Goal: Information Seeking & Learning: Learn about a topic

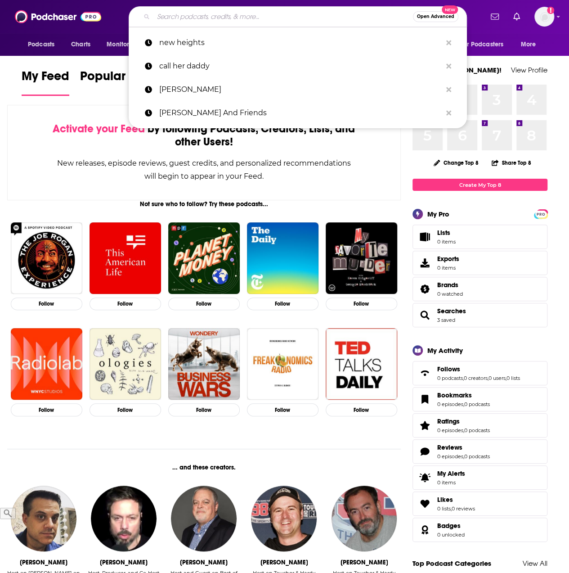
click at [180, 18] on input "Search podcasts, credits, & more..." at bounding box center [283, 16] width 260 height 14
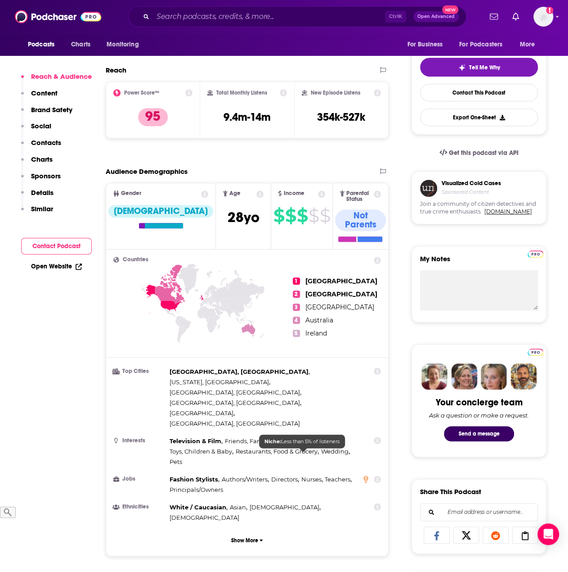
scroll to position [180, 0]
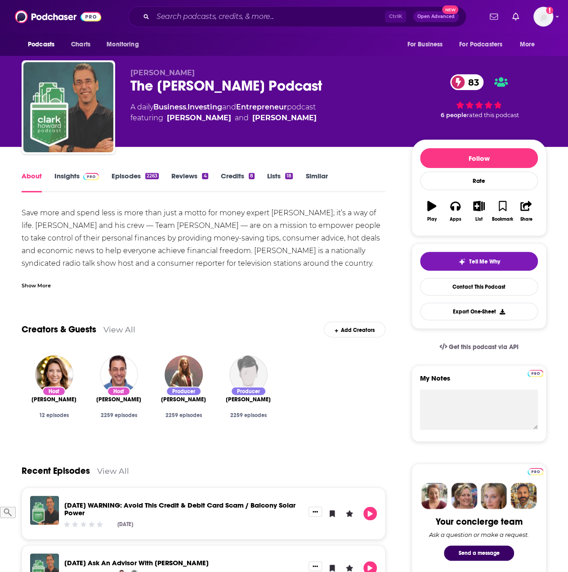
click at [80, 178] on span at bounding box center [89, 175] width 19 height 9
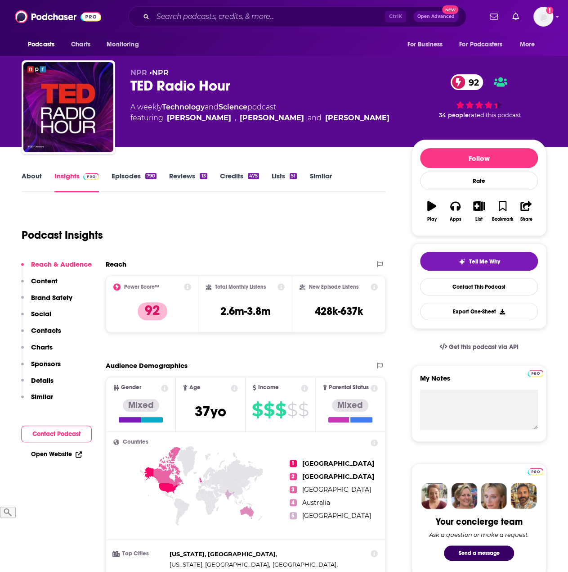
click at [29, 178] on link "About" at bounding box center [32, 181] width 20 height 21
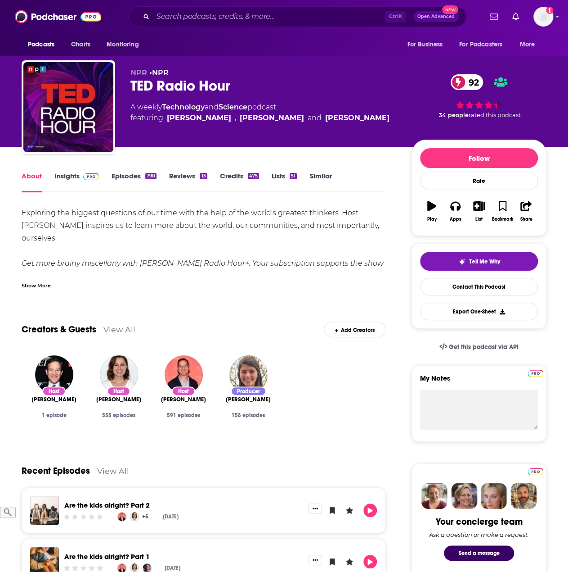
click at [81, 177] on span at bounding box center [89, 175] width 19 height 9
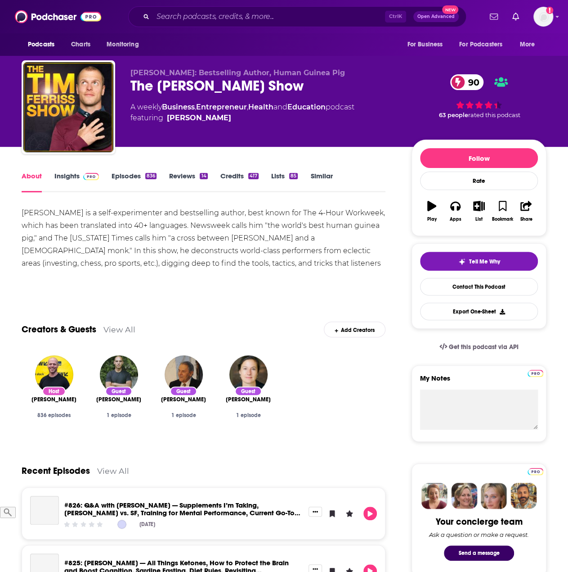
click at [71, 175] on link "Insights" at bounding box center [76, 181] width 45 height 21
